Goal: Task Accomplishment & Management: Complete application form

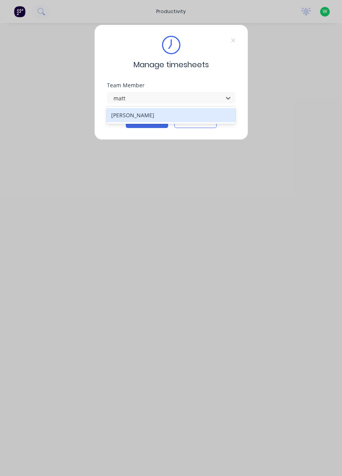
click at [184, 116] on div "[PERSON_NAME]" at bounding box center [170, 115] width 129 height 14
type input "matt"
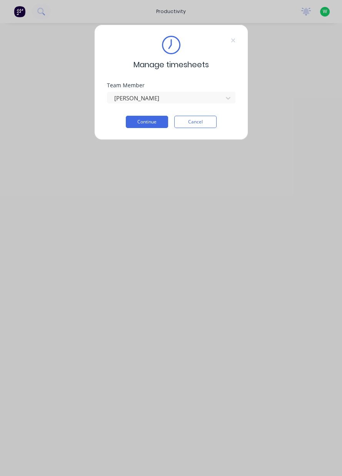
click at [165, 118] on button "Continue" at bounding box center [147, 122] width 42 height 12
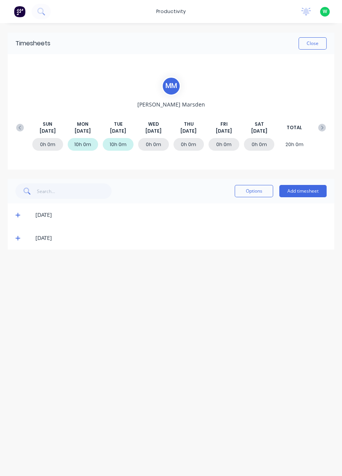
click at [308, 192] on button "Add timesheet" at bounding box center [302, 191] width 47 height 12
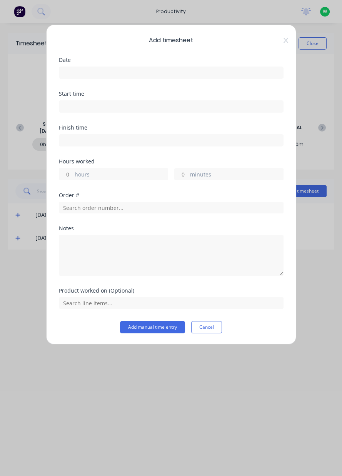
click at [148, 73] on input at bounding box center [171, 73] width 224 height 12
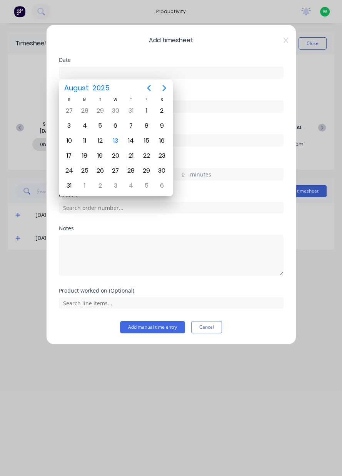
click at [118, 138] on div "13" at bounding box center [116, 141] width 12 height 12
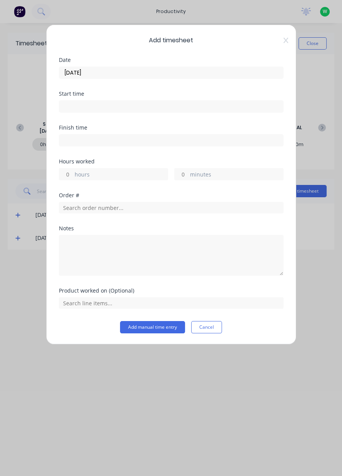
type input "[DATE]"
click at [133, 175] on label "hours" at bounding box center [121, 175] width 93 height 10
click at [73, 175] on input "hours" at bounding box center [65, 174] width 13 height 12
type input "9"
click at [148, 206] on input "text" at bounding box center [171, 208] width 224 height 12
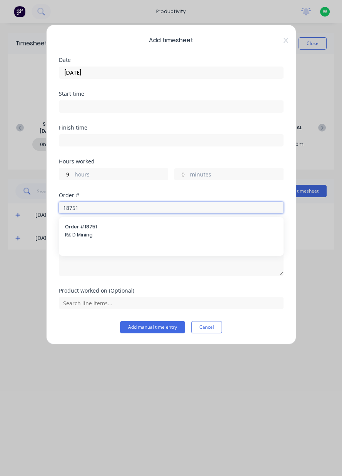
type input "18751"
click at [115, 231] on span "R& D Mining" at bounding box center [171, 234] width 212 height 7
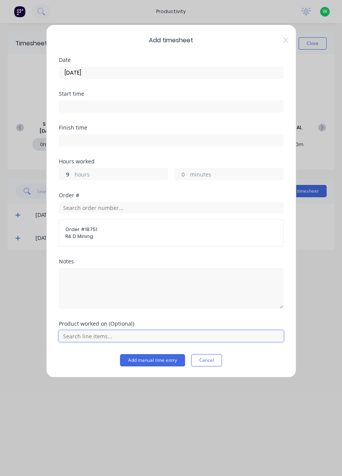
click at [125, 333] on input "text" at bounding box center [171, 336] width 224 height 12
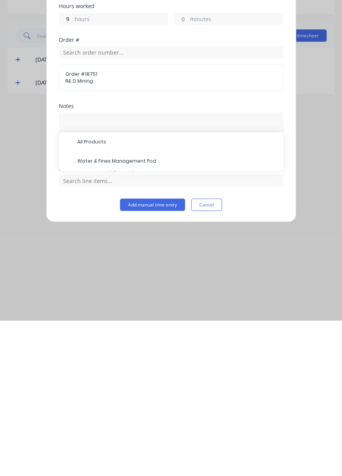
click at [135, 315] on span "Water & Fines Management Pod" at bounding box center [177, 316] width 200 height 7
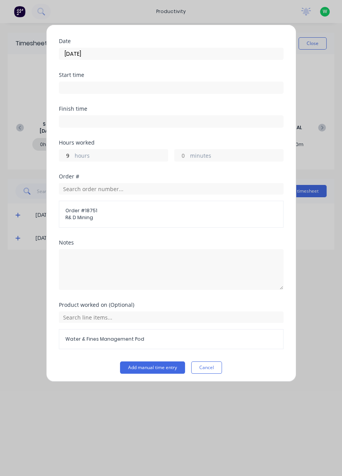
scroll to position [20, 0]
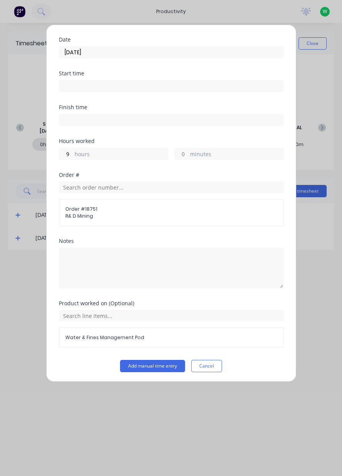
click at [145, 365] on button "Add manual time entry" at bounding box center [152, 366] width 65 height 12
